Goal: Task Accomplishment & Management: Manage account settings

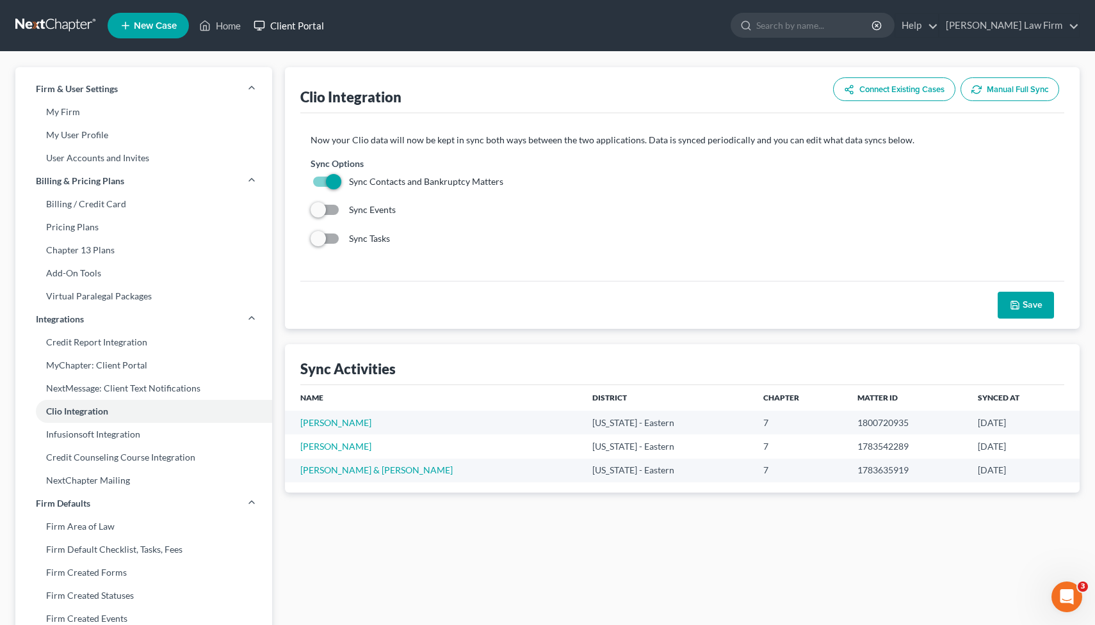
click at [317, 28] on link "Client Portal" at bounding box center [288, 25] width 83 height 23
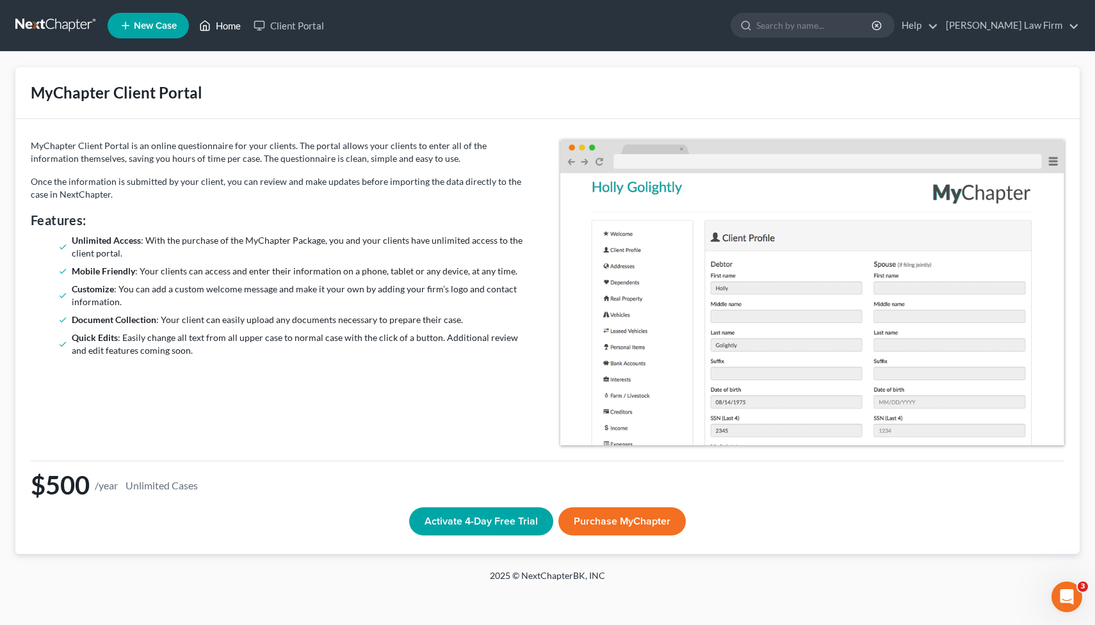
click at [223, 30] on link "Home" at bounding box center [220, 25] width 54 height 23
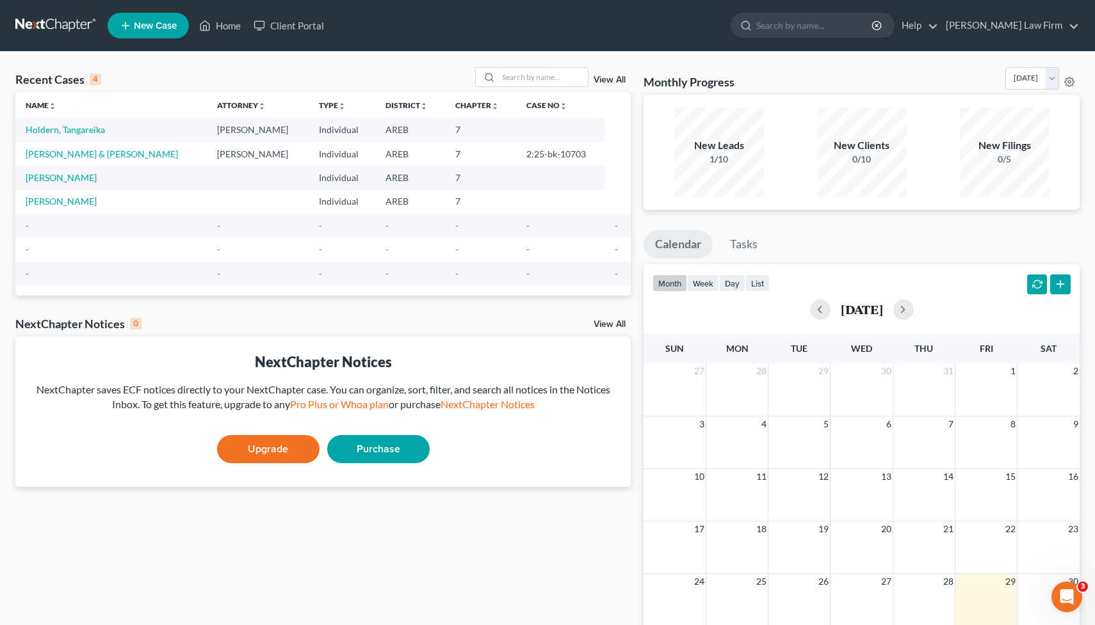
click at [82, 20] on link at bounding box center [56, 25] width 82 height 23
click at [52, 131] on link "Holdern, Tangareika" at bounding box center [65, 129] width 79 height 11
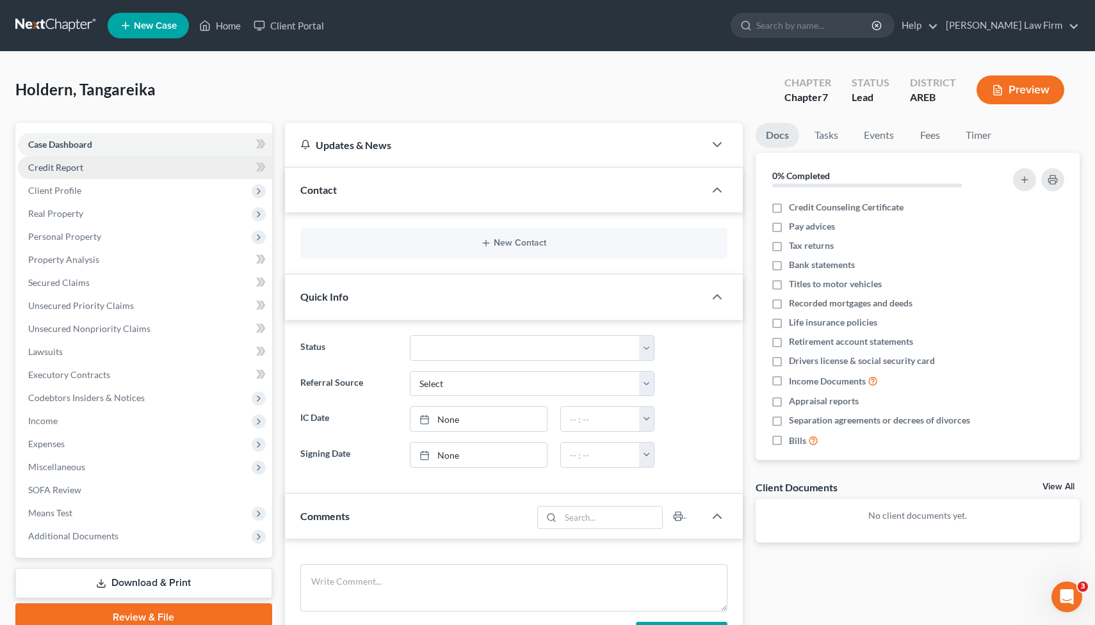
click at [116, 166] on link "Credit Report" at bounding box center [145, 167] width 254 height 23
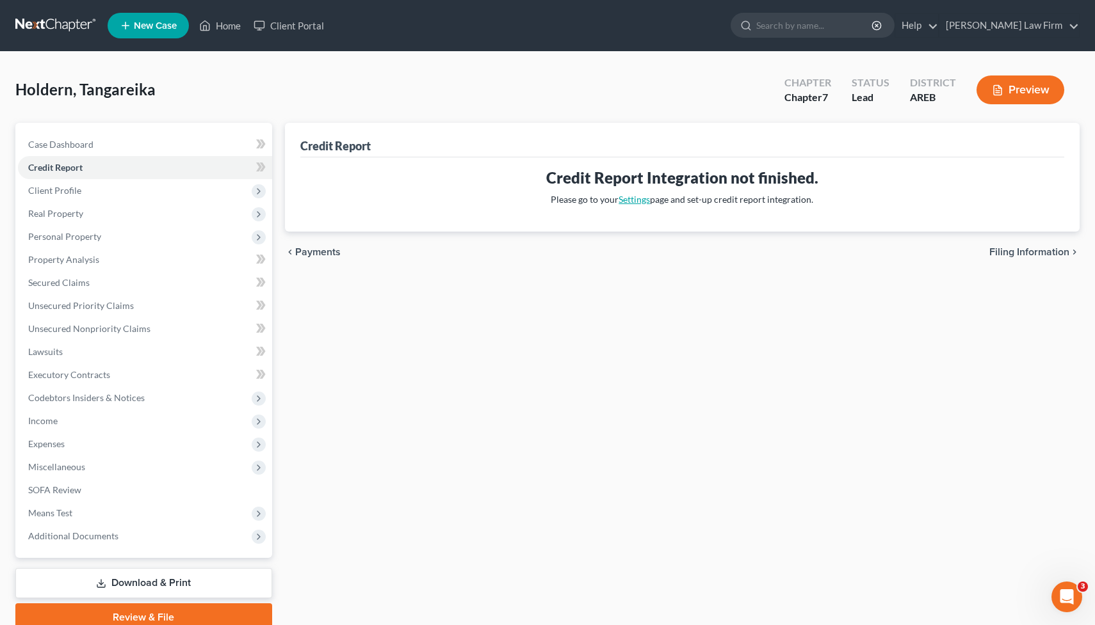
click at [632, 195] on link "Settings" at bounding box center [633, 199] width 31 height 11
select select "2"
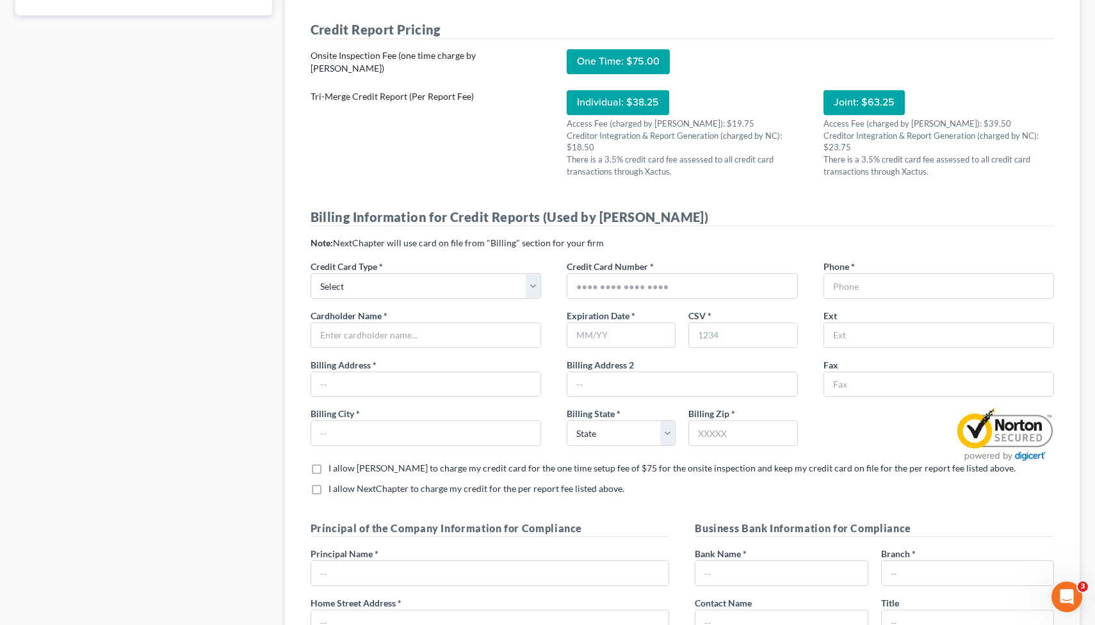
scroll to position [67, 0]
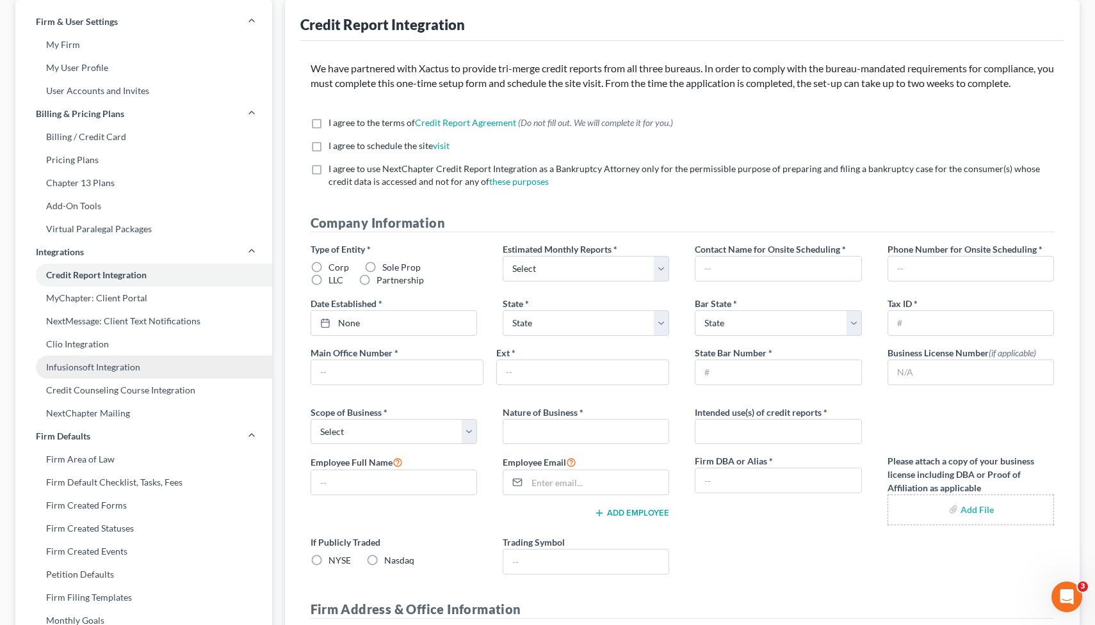
click at [63, 368] on link "Infusionsoft Integration" at bounding box center [143, 367] width 257 height 23
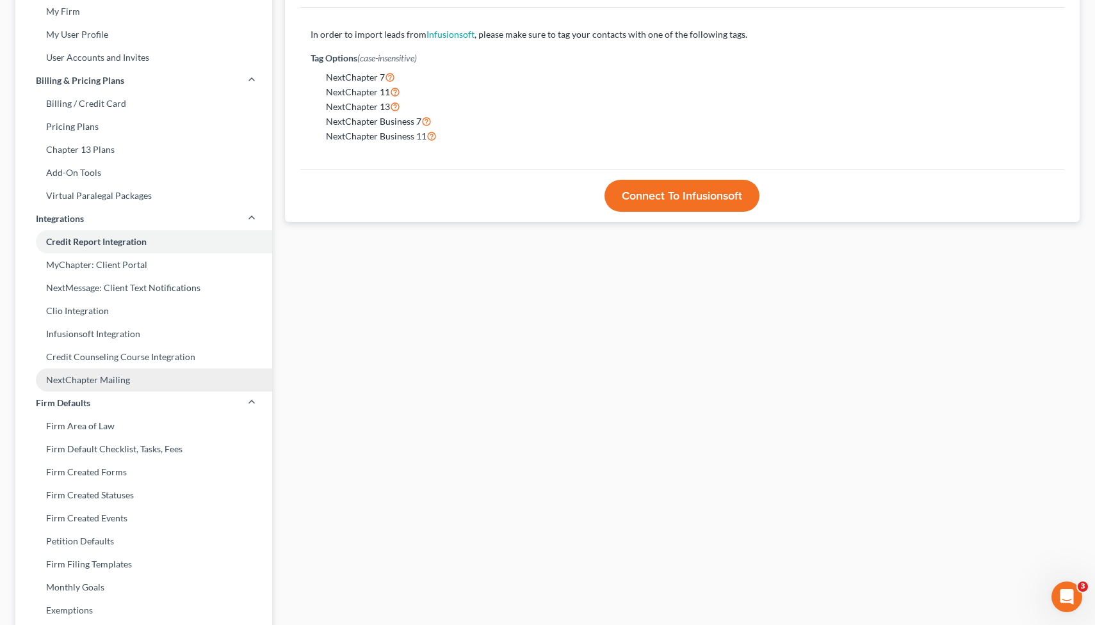
scroll to position [76, 0]
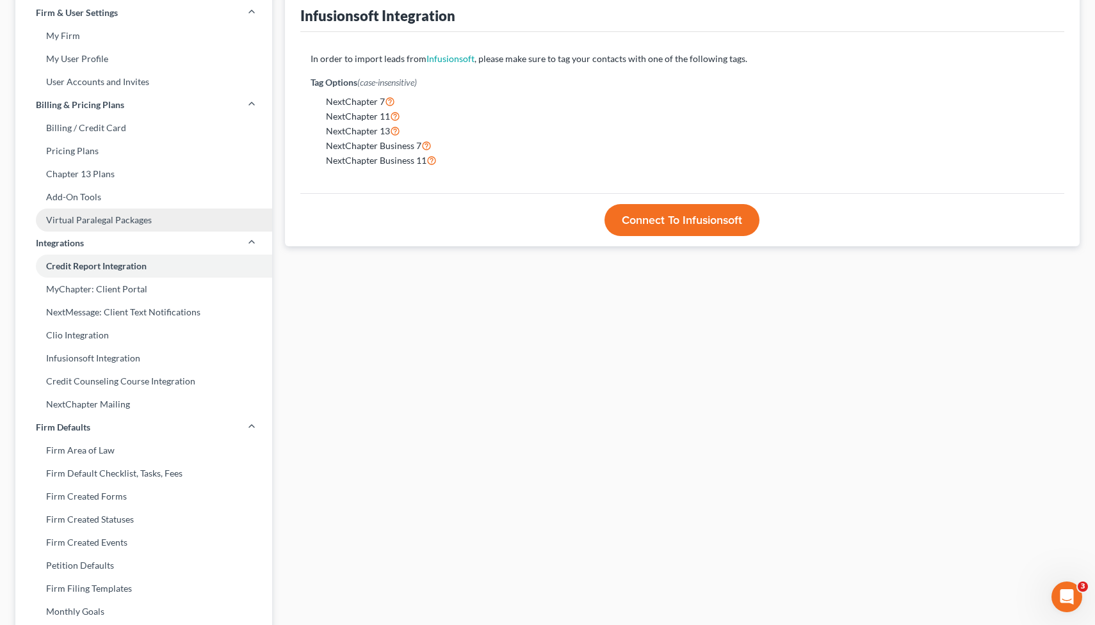
click at [70, 224] on link "Virtual Paralegal Packages" at bounding box center [143, 220] width 257 height 23
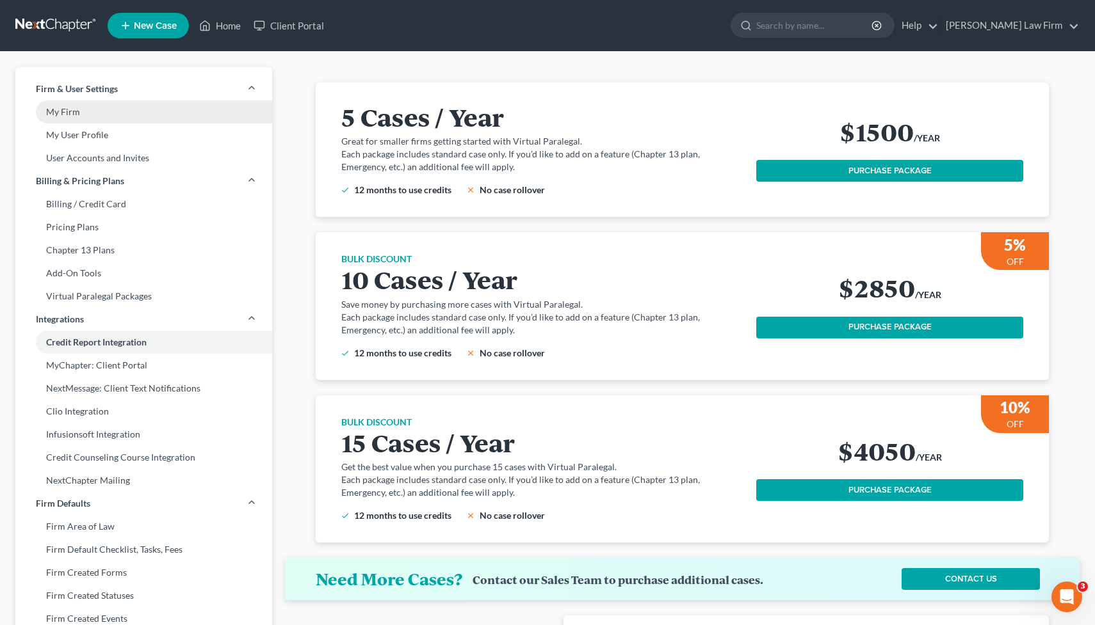
click at [60, 113] on link "My Firm" at bounding box center [143, 112] width 257 height 23
select select "24"
select select "2"
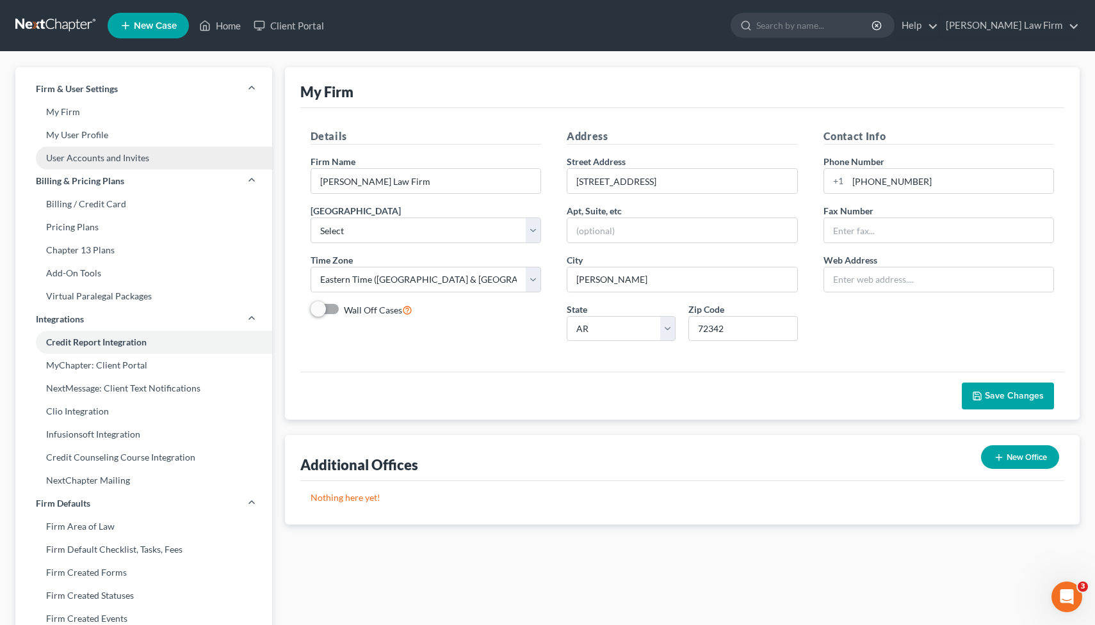
click at [70, 156] on link "User Accounts and Invites" at bounding box center [143, 158] width 257 height 23
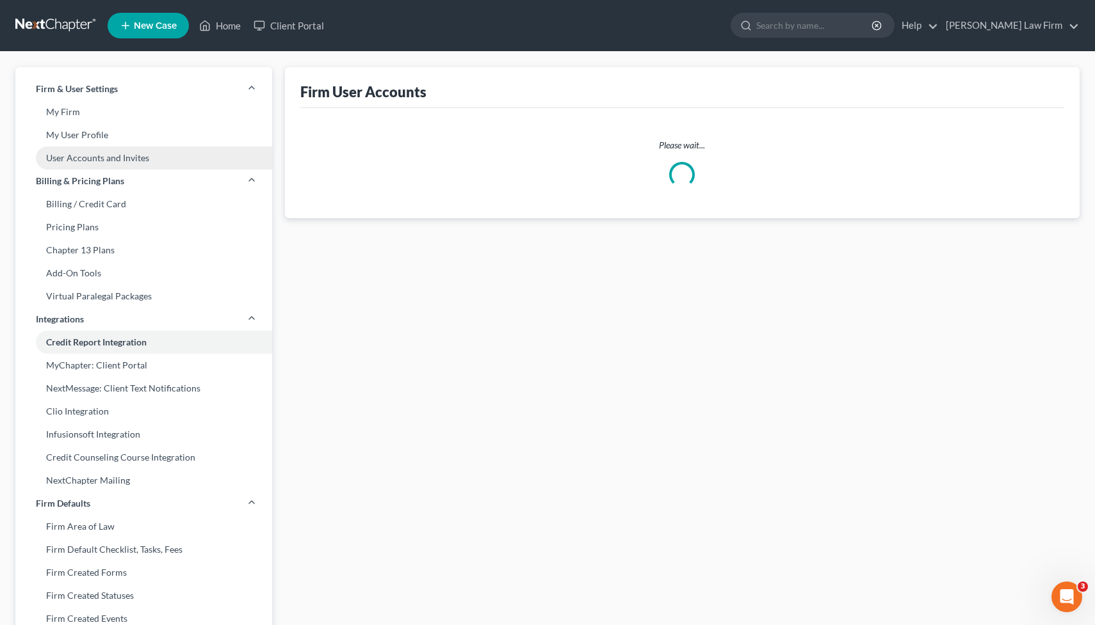
select select "0"
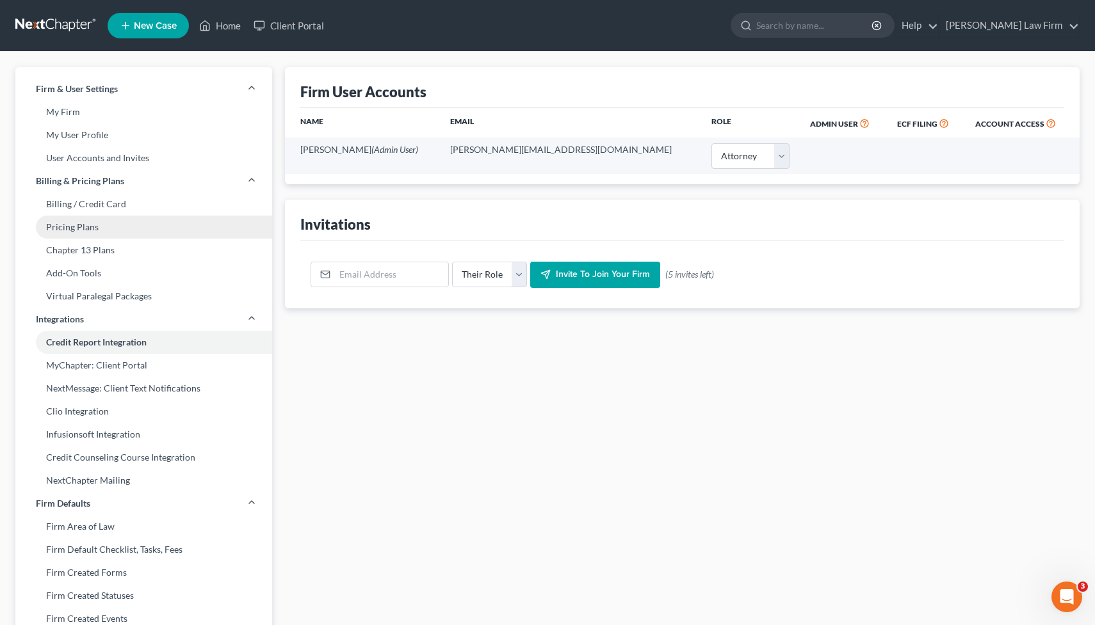
click at [69, 236] on link "Pricing Plans" at bounding box center [143, 227] width 257 height 23
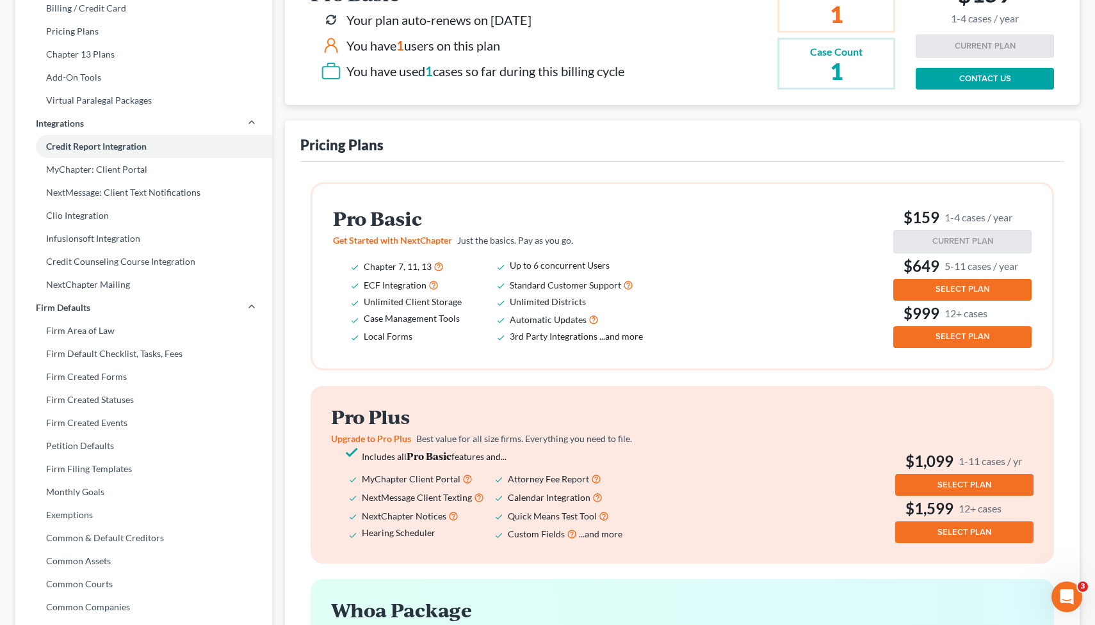
scroll to position [28, 0]
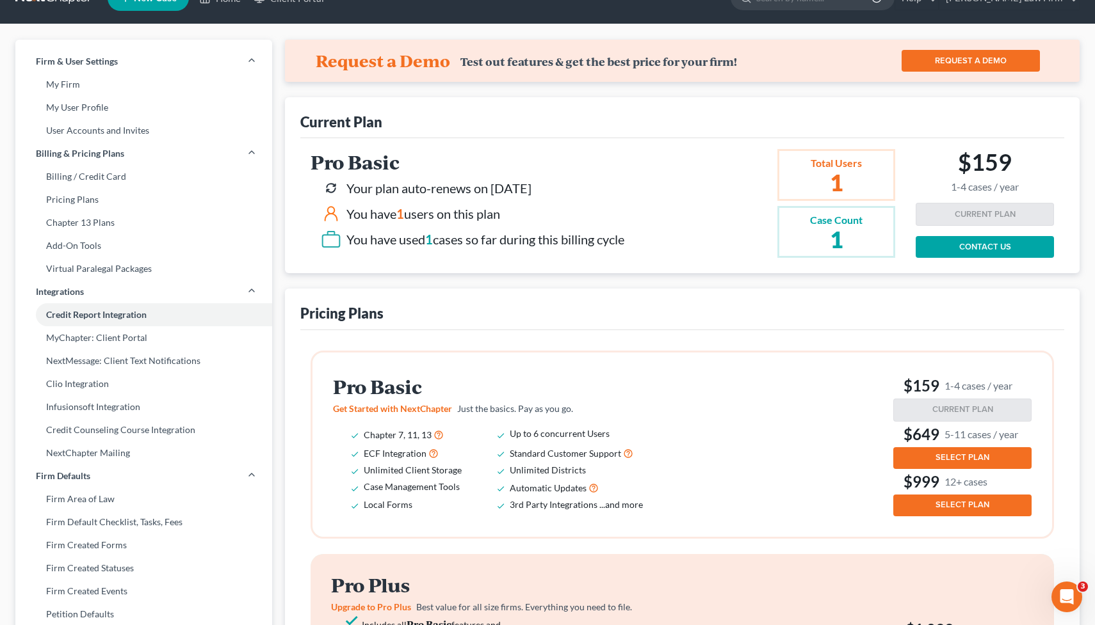
click at [975, 157] on h2 "$159 1-4 cases / year" at bounding box center [985, 171] width 68 height 44
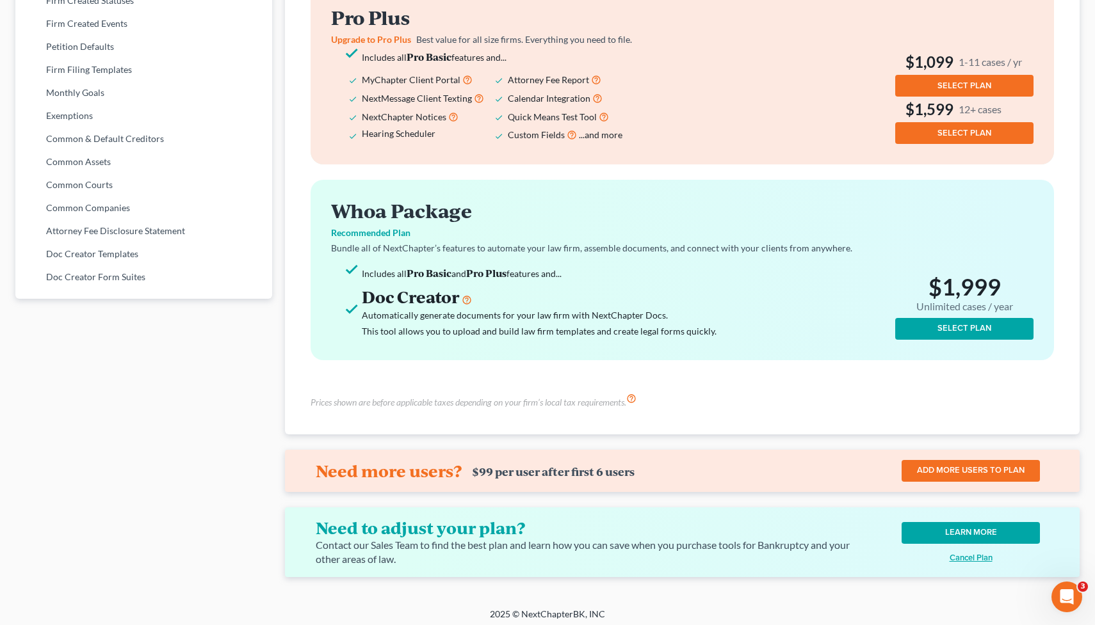
scroll to position [0, 0]
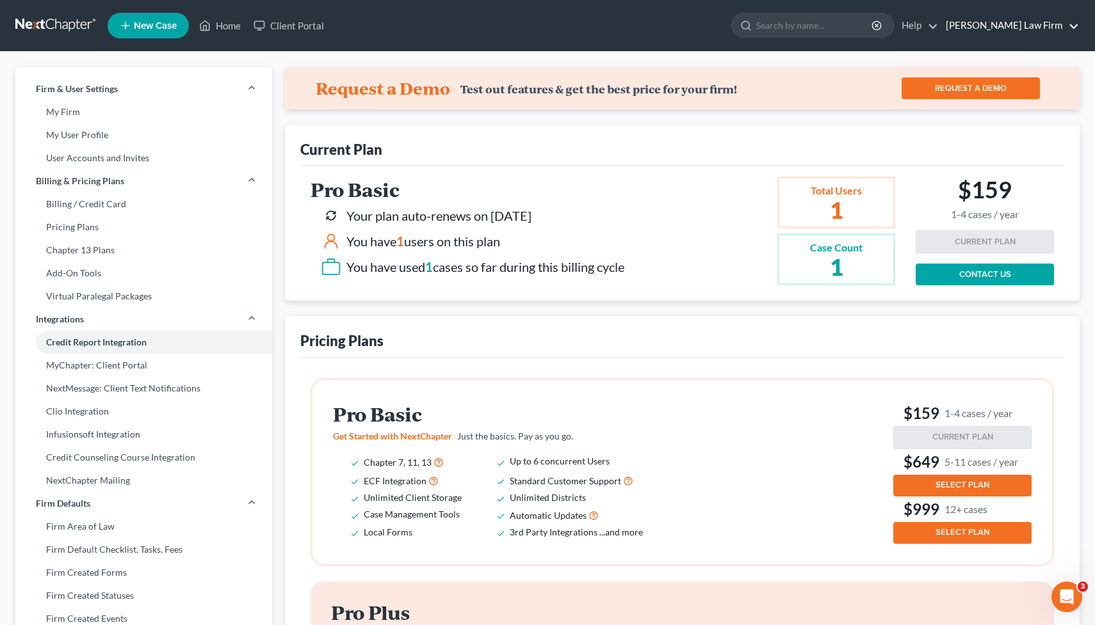
click at [995, 20] on link "[PERSON_NAME] Law Firm" at bounding box center [1009, 25] width 140 height 23
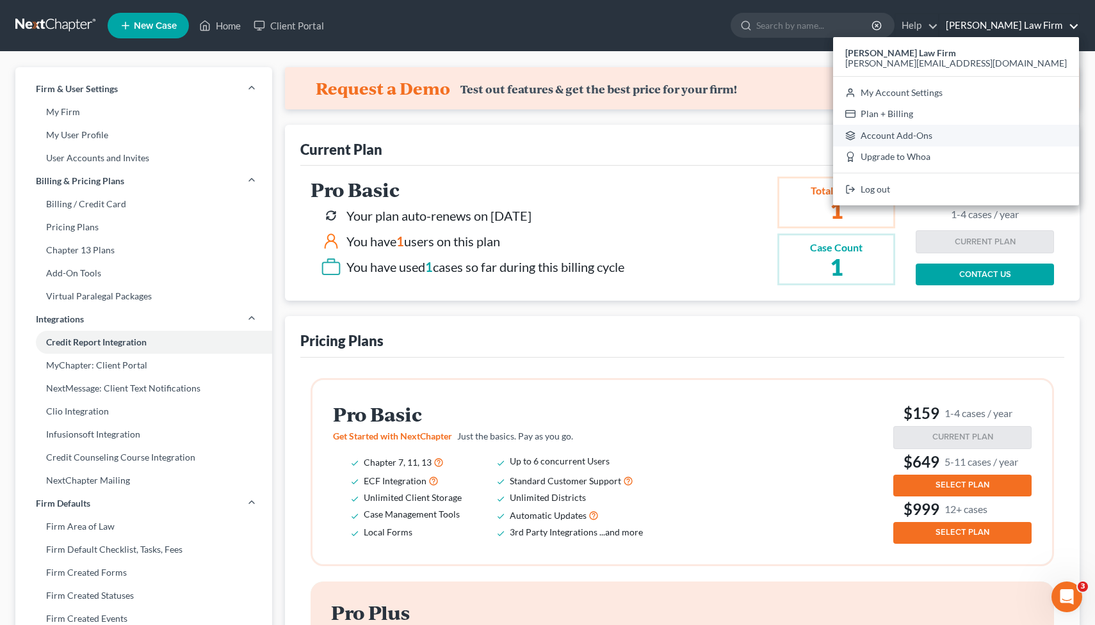
click at [1024, 133] on link "Account Add-Ons" at bounding box center [956, 136] width 246 height 22
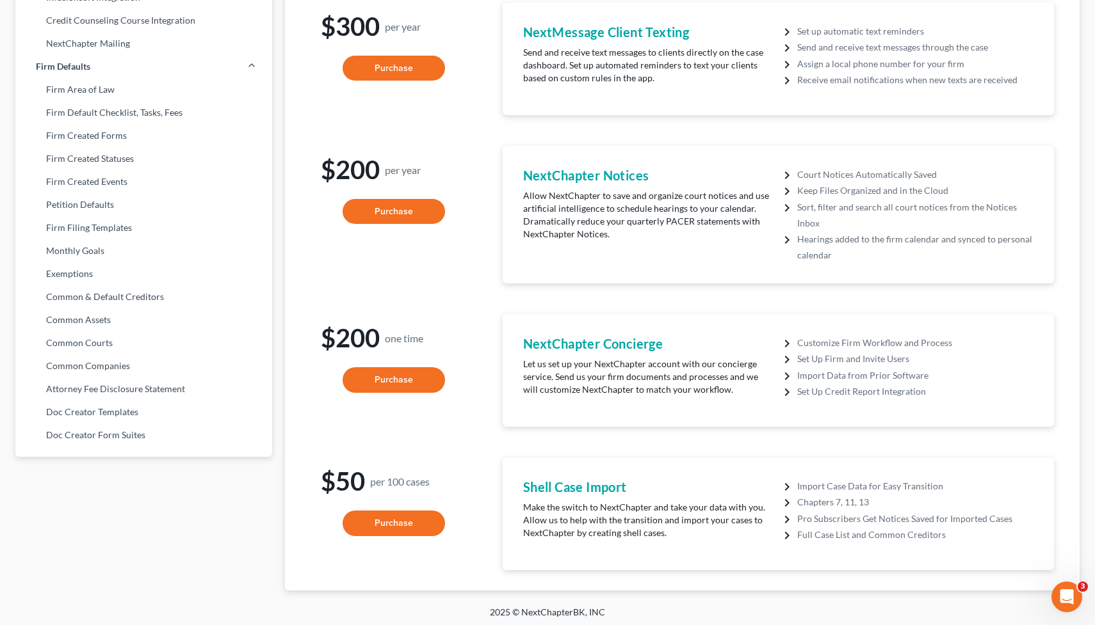
scroll to position [440, 0]
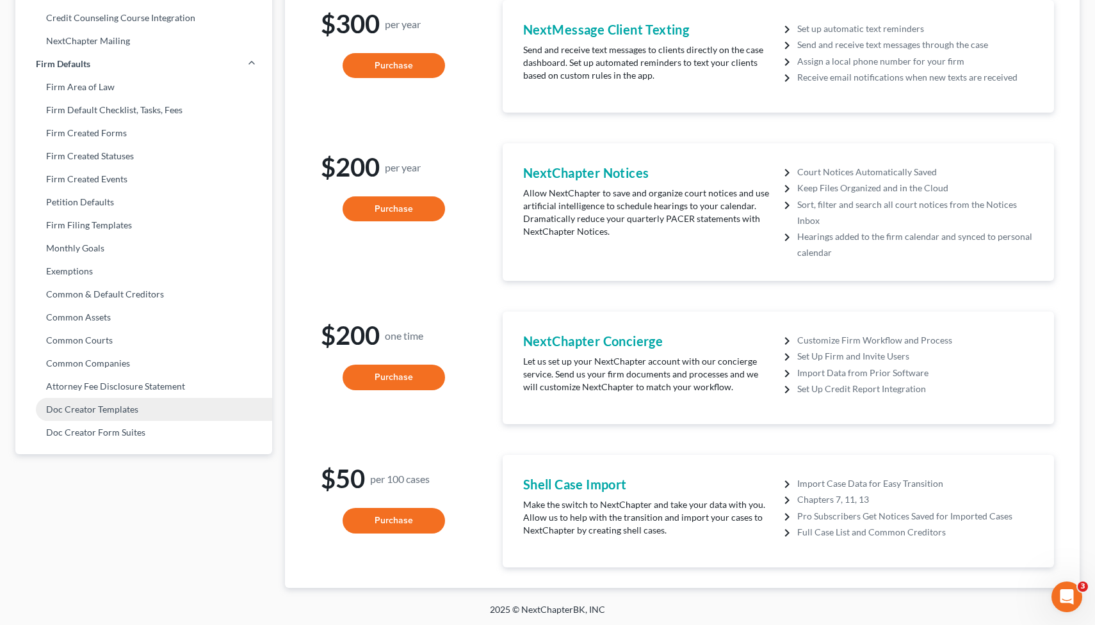
click at [88, 416] on link "Doc Creator Templates" at bounding box center [143, 409] width 257 height 23
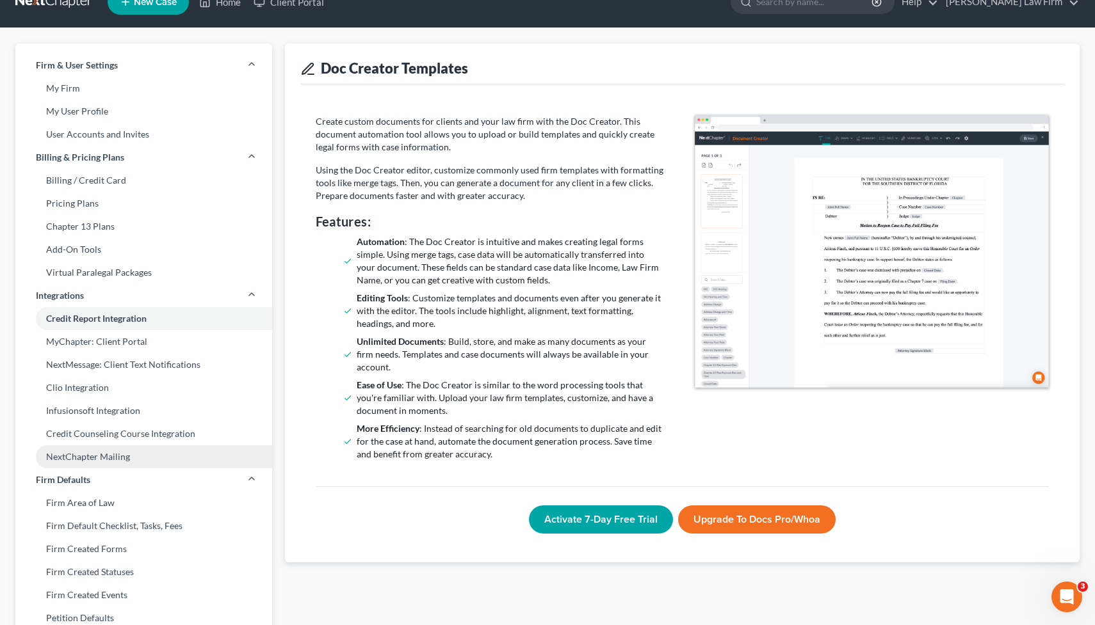
scroll to position [26, 0]
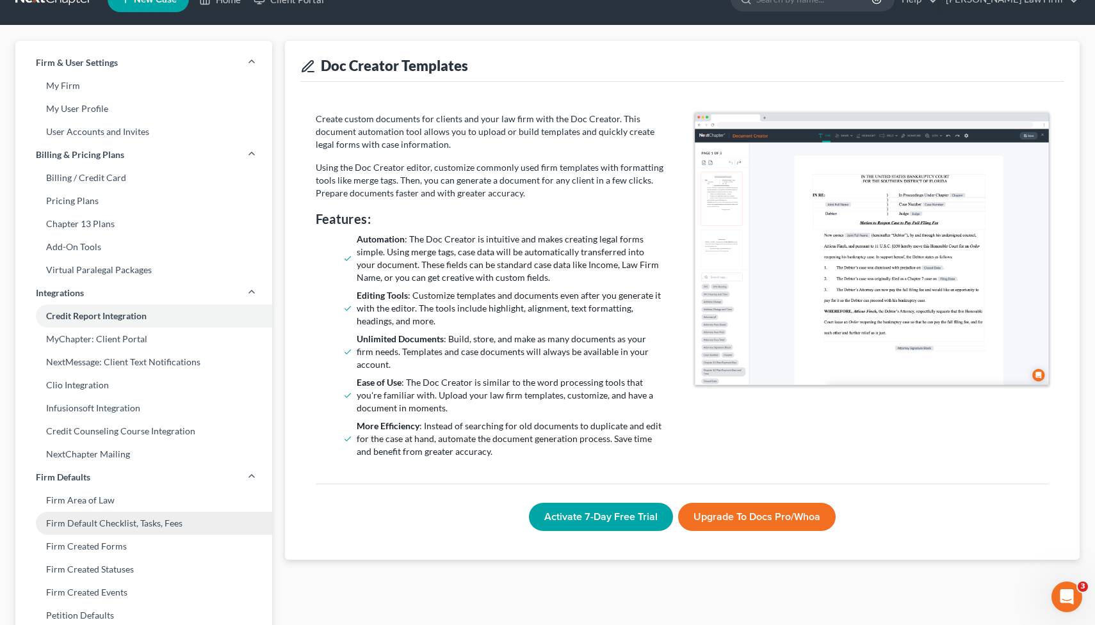
click at [77, 525] on link "Firm Default Checklist, Tasks, Fees" at bounding box center [143, 523] width 257 height 23
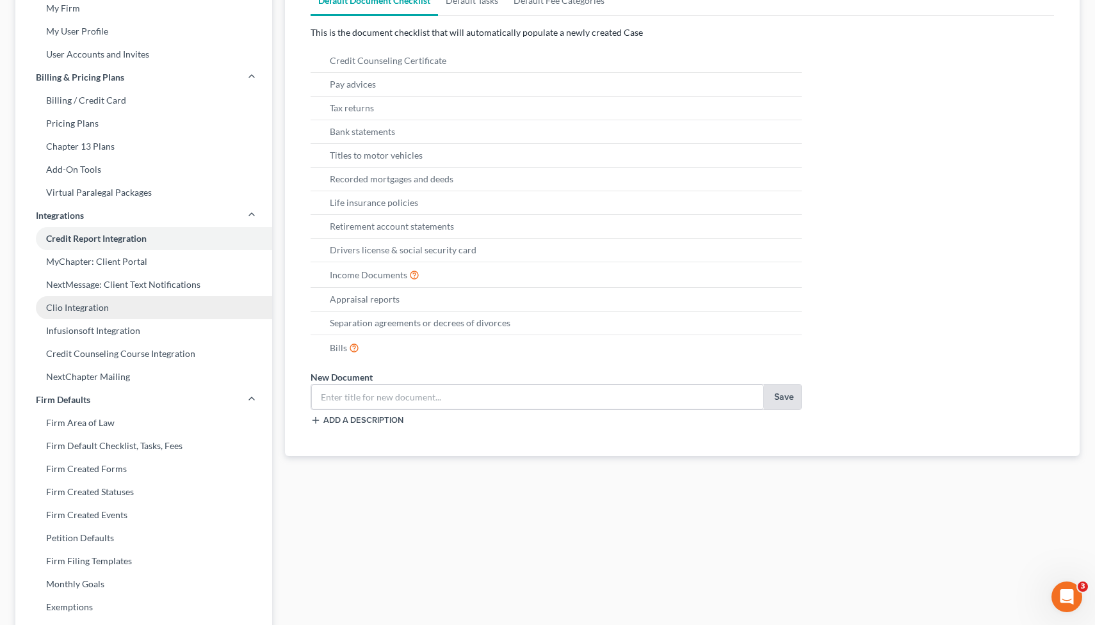
scroll to position [196, 0]
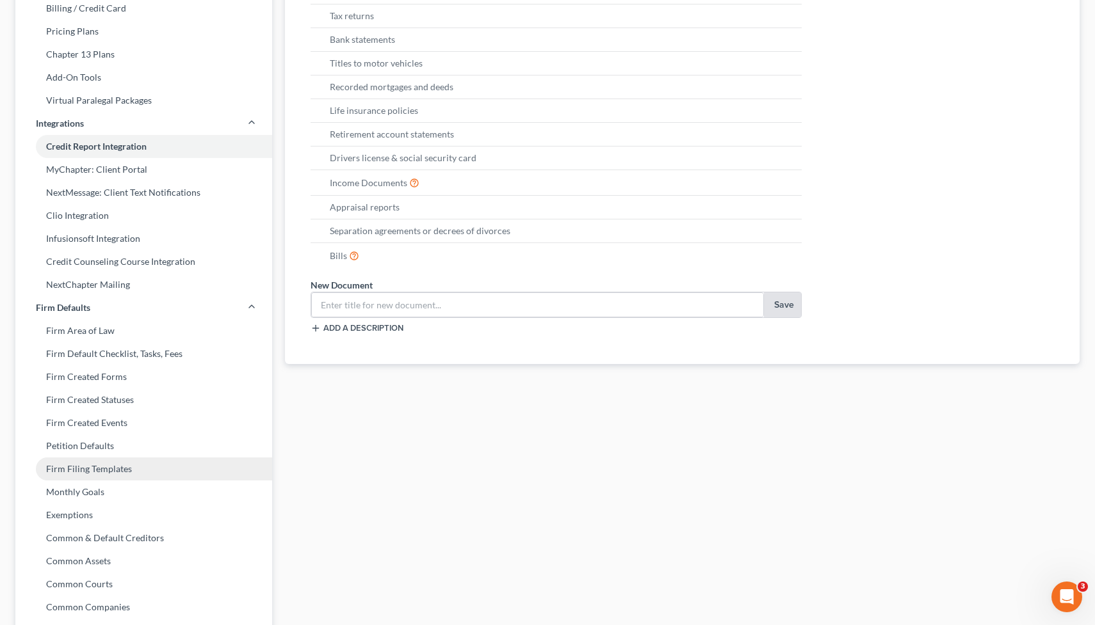
click at [92, 469] on link "Firm Filing Templates" at bounding box center [143, 469] width 257 height 23
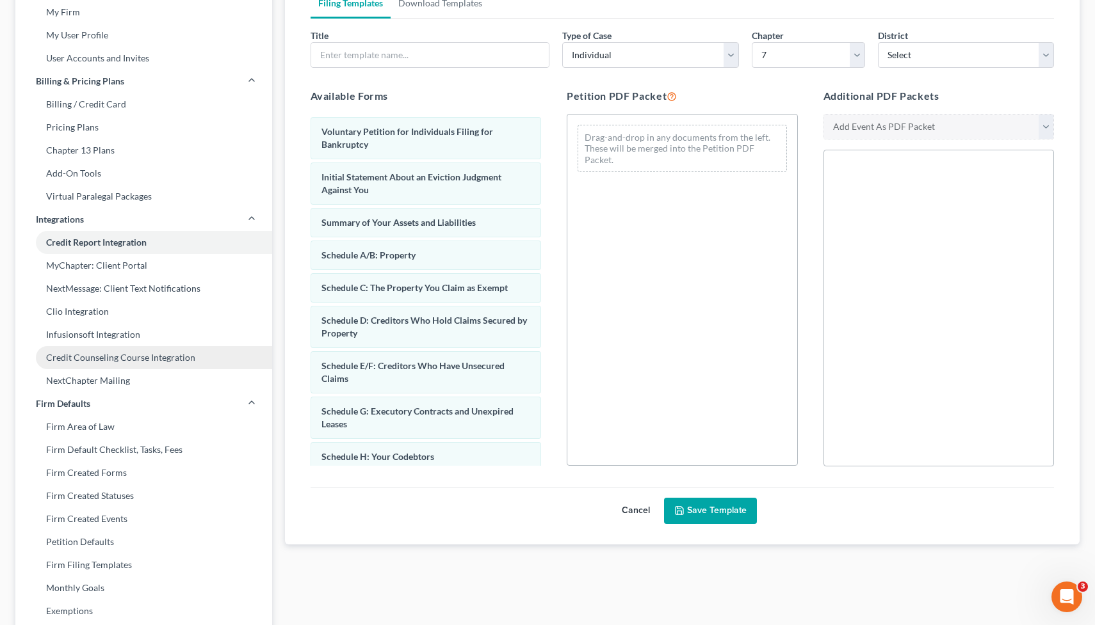
scroll to position [124, 0]
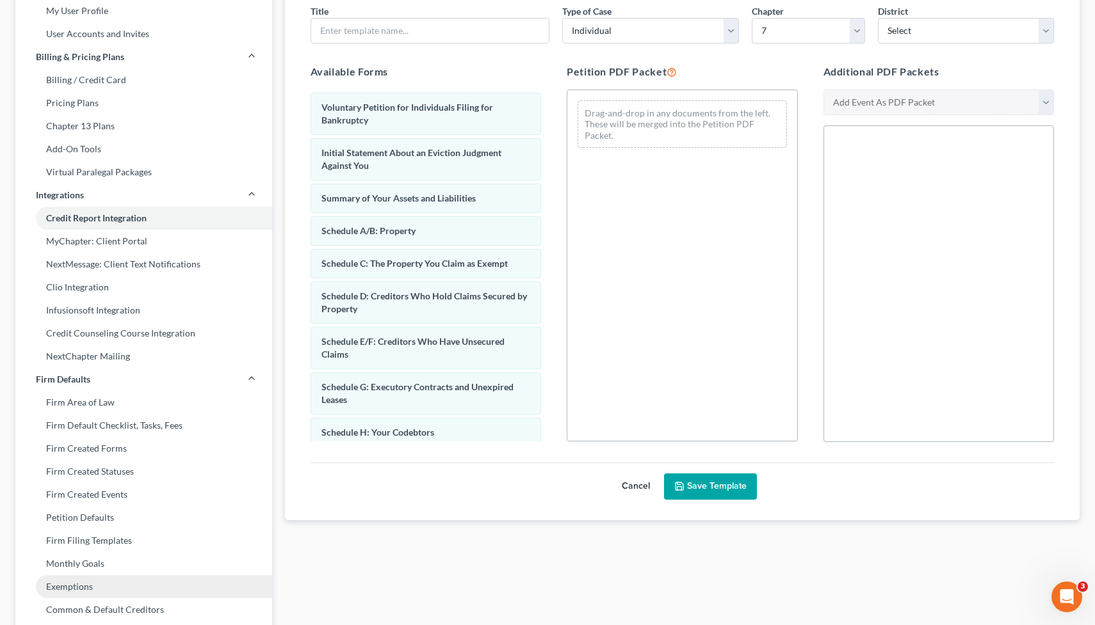
click at [56, 586] on link "Exemptions" at bounding box center [143, 587] width 257 height 23
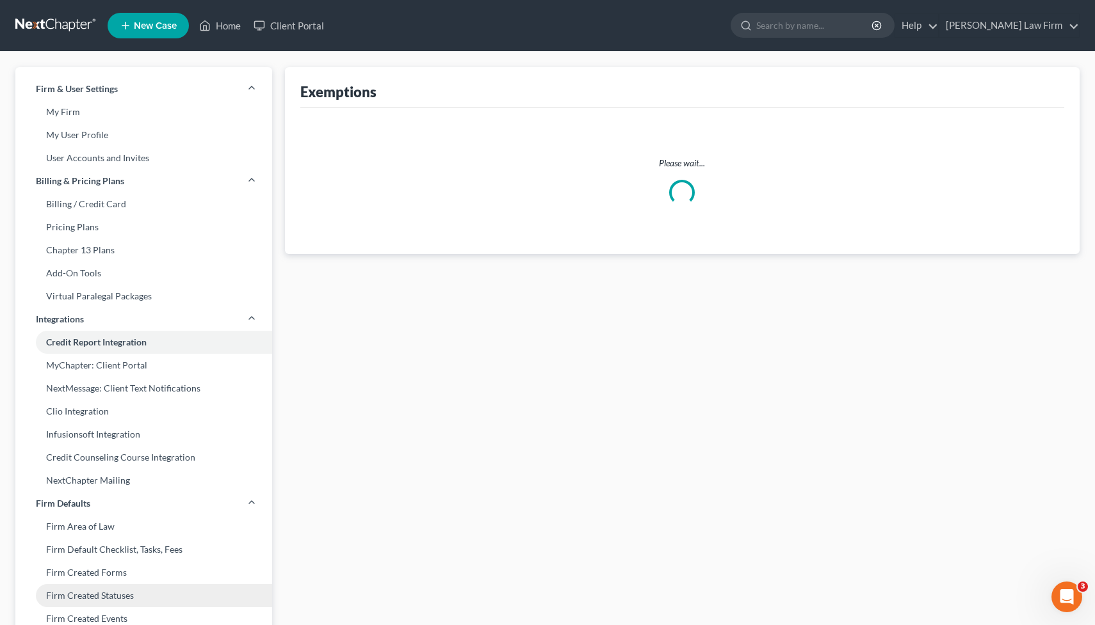
select select "0"
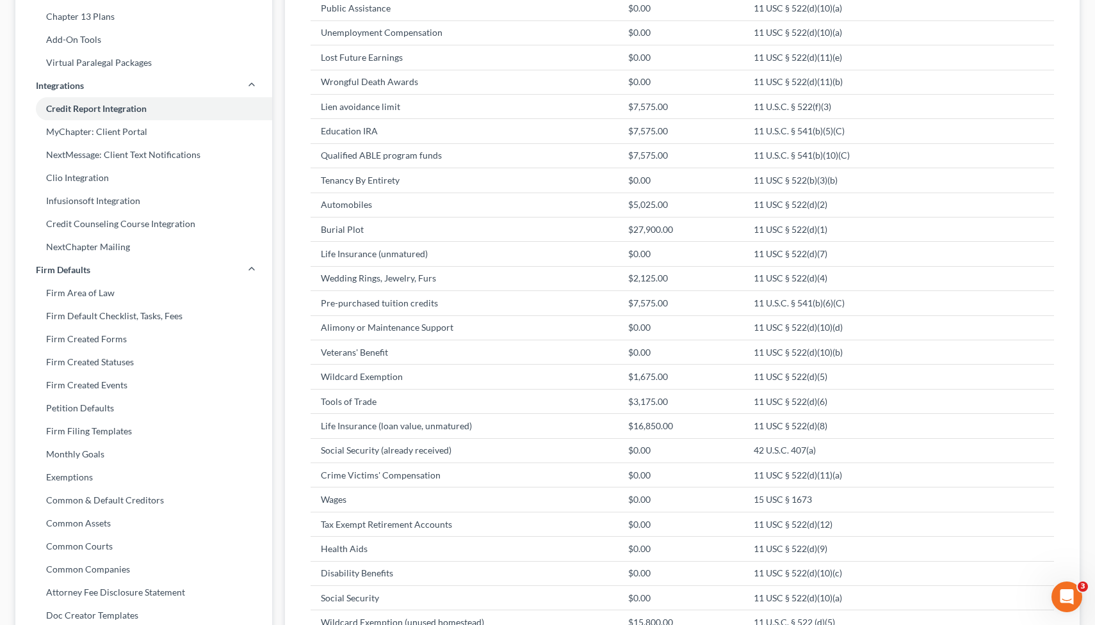
scroll to position [627, 0]
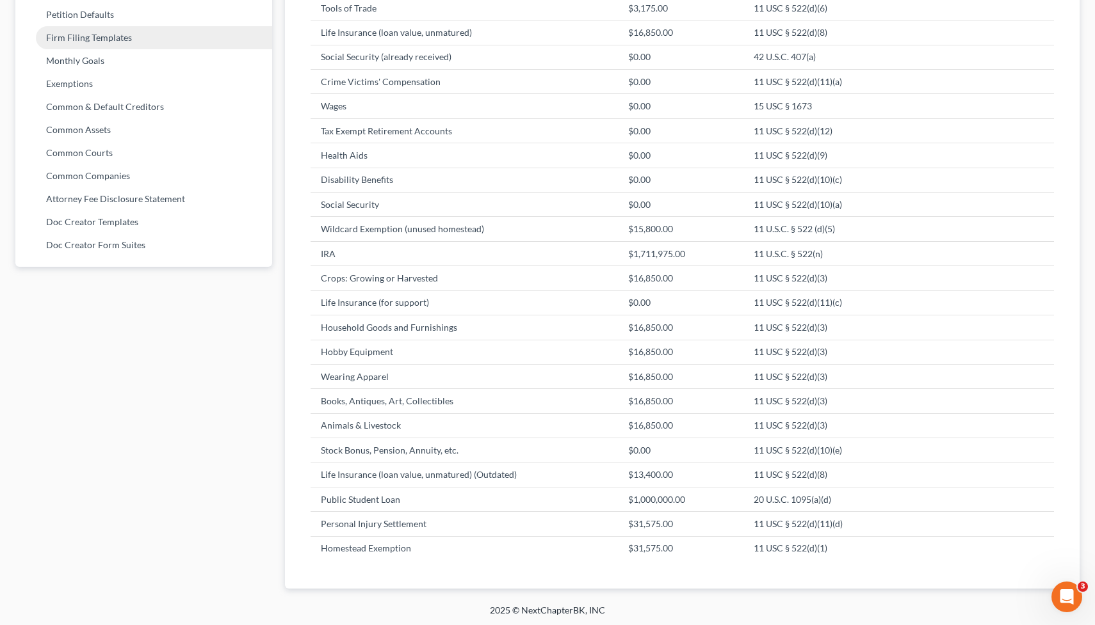
click at [62, 34] on link "Firm Filing Templates" at bounding box center [143, 37] width 257 height 23
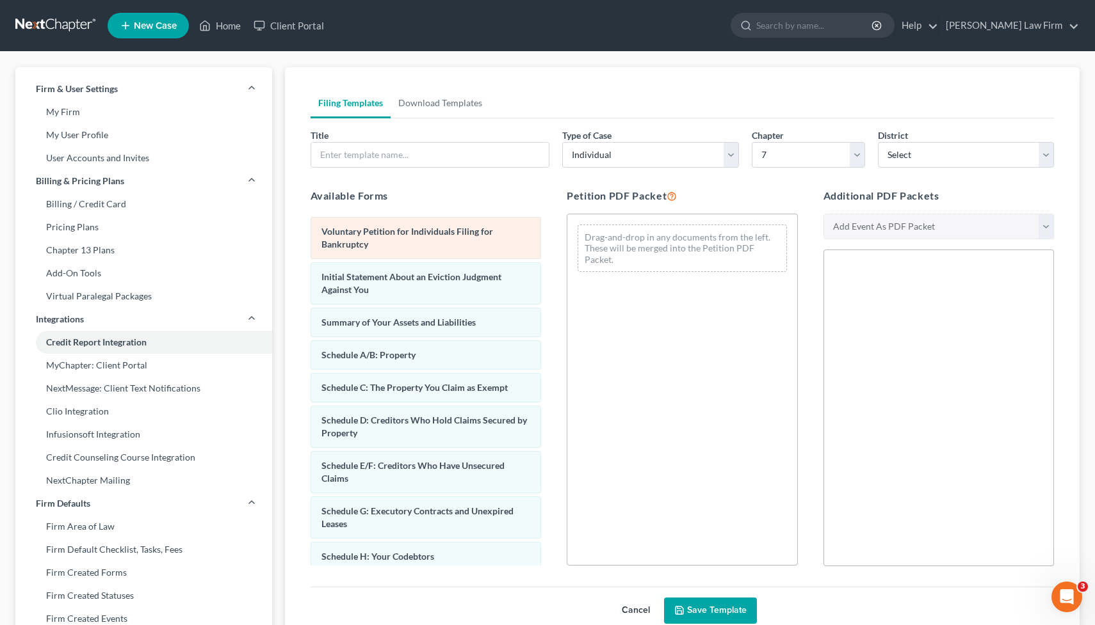
click at [432, 241] on div "Voluntary Petition for Individuals Filing for Bankruptcy" at bounding box center [425, 238] width 231 height 42
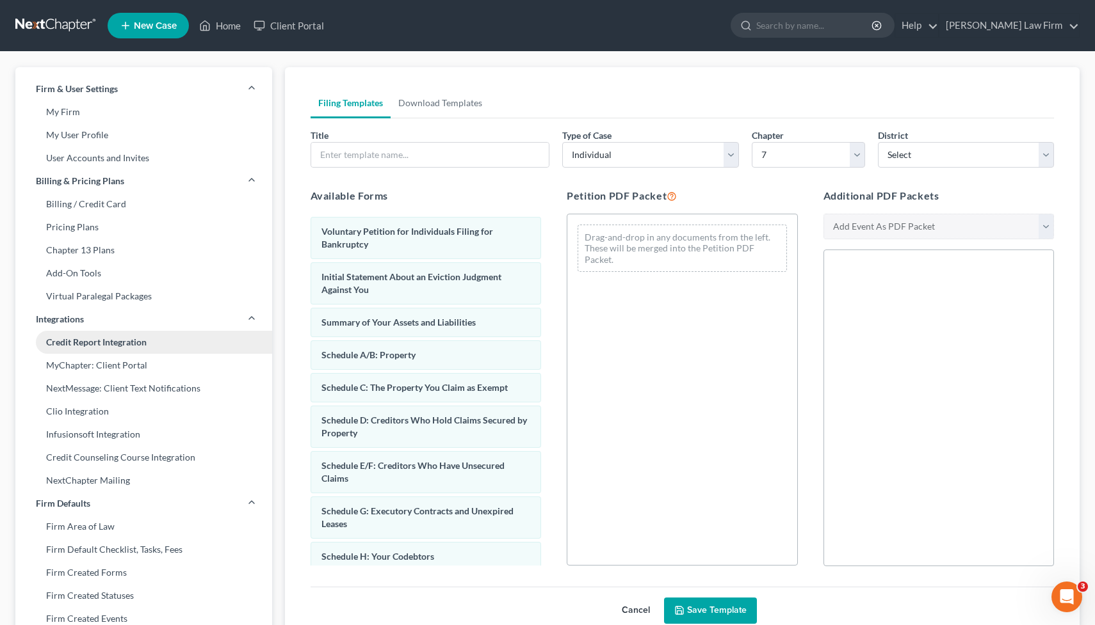
click at [136, 344] on link "Credit Report Integration" at bounding box center [143, 342] width 257 height 23
select select "2"
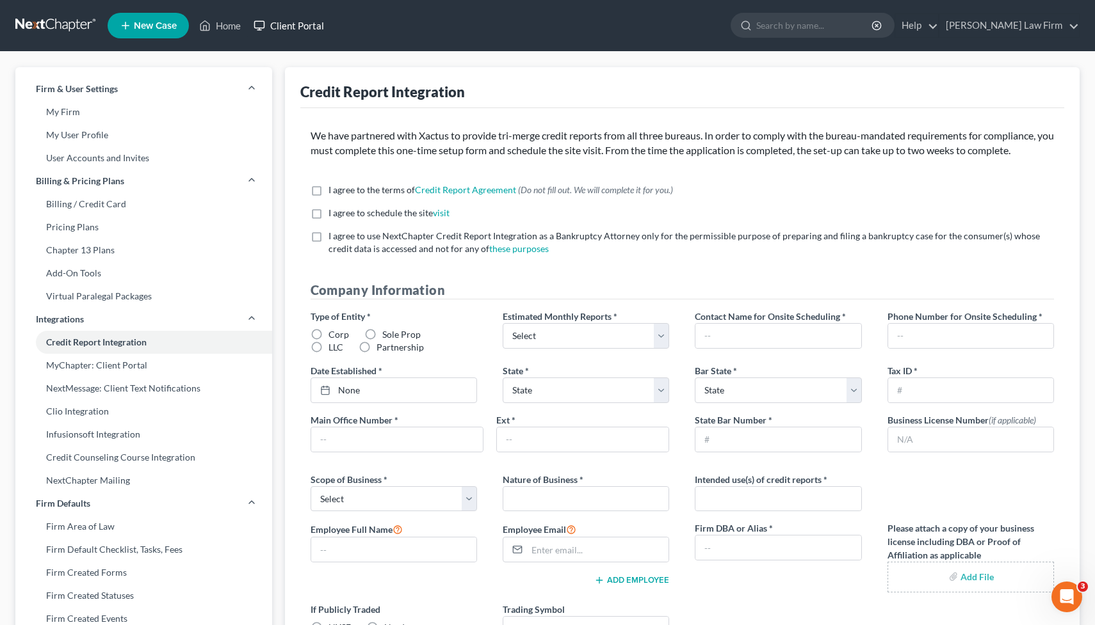
click at [301, 20] on link "Client Portal" at bounding box center [288, 25] width 83 height 23
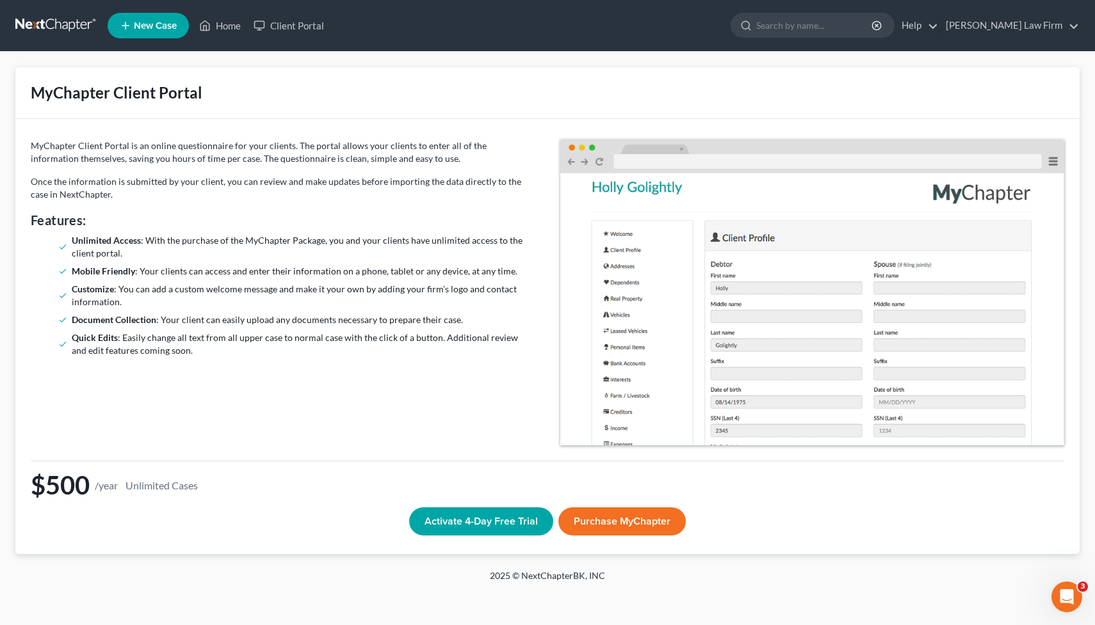
click at [75, 28] on link at bounding box center [56, 25] width 82 height 23
